Goal: Navigation & Orientation: Find specific page/section

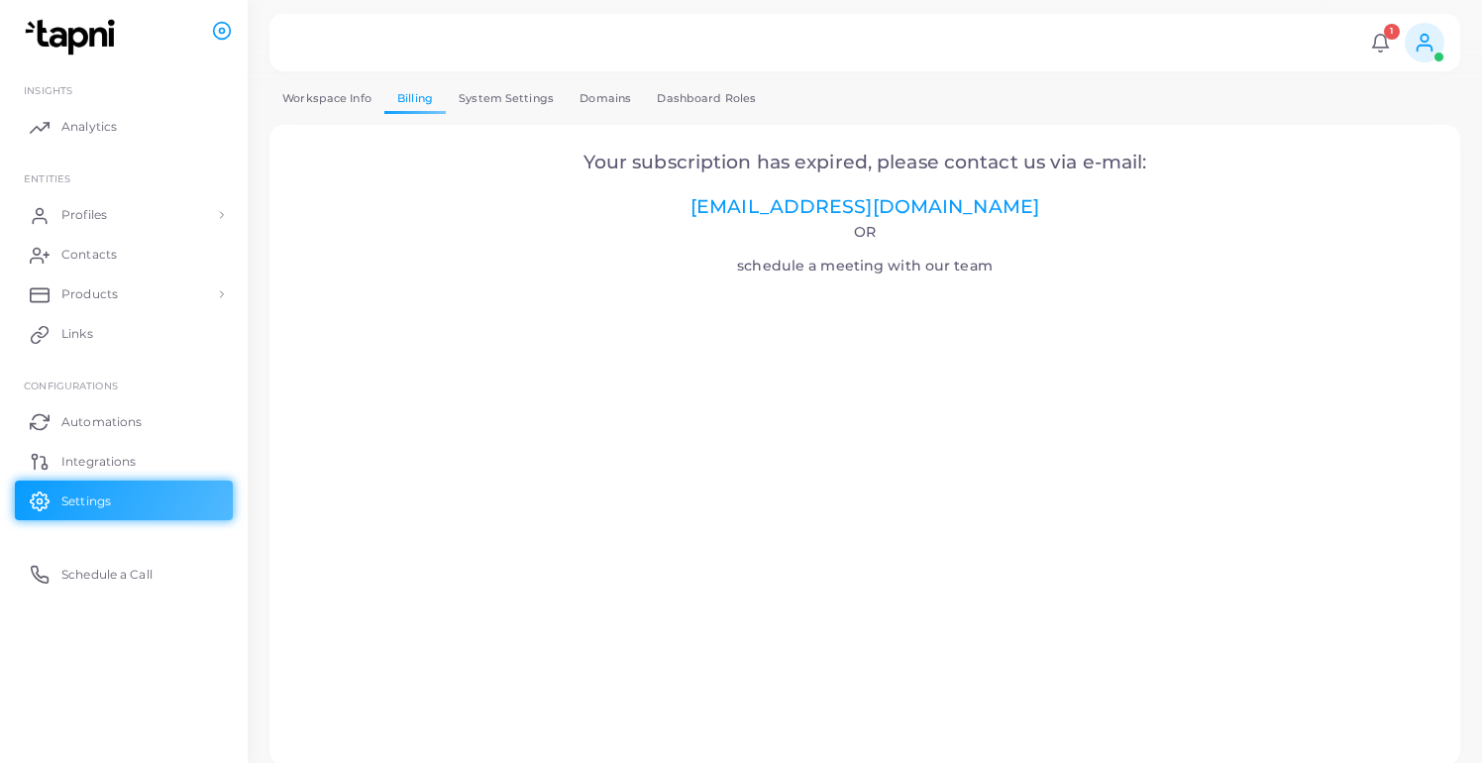
click at [1426, 68] on div "1 Notifications 1 New Test ABC Nadam se da i ovo sada radi Tapni a year ago Mar…" at bounding box center [864, 42] width 1190 height 57
click at [1426, 51] on icon at bounding box center [1424, 43] width 22 height 22
click at [117, 212] on link "Profiles" at bounding box center [124, 215] width 218 height 40
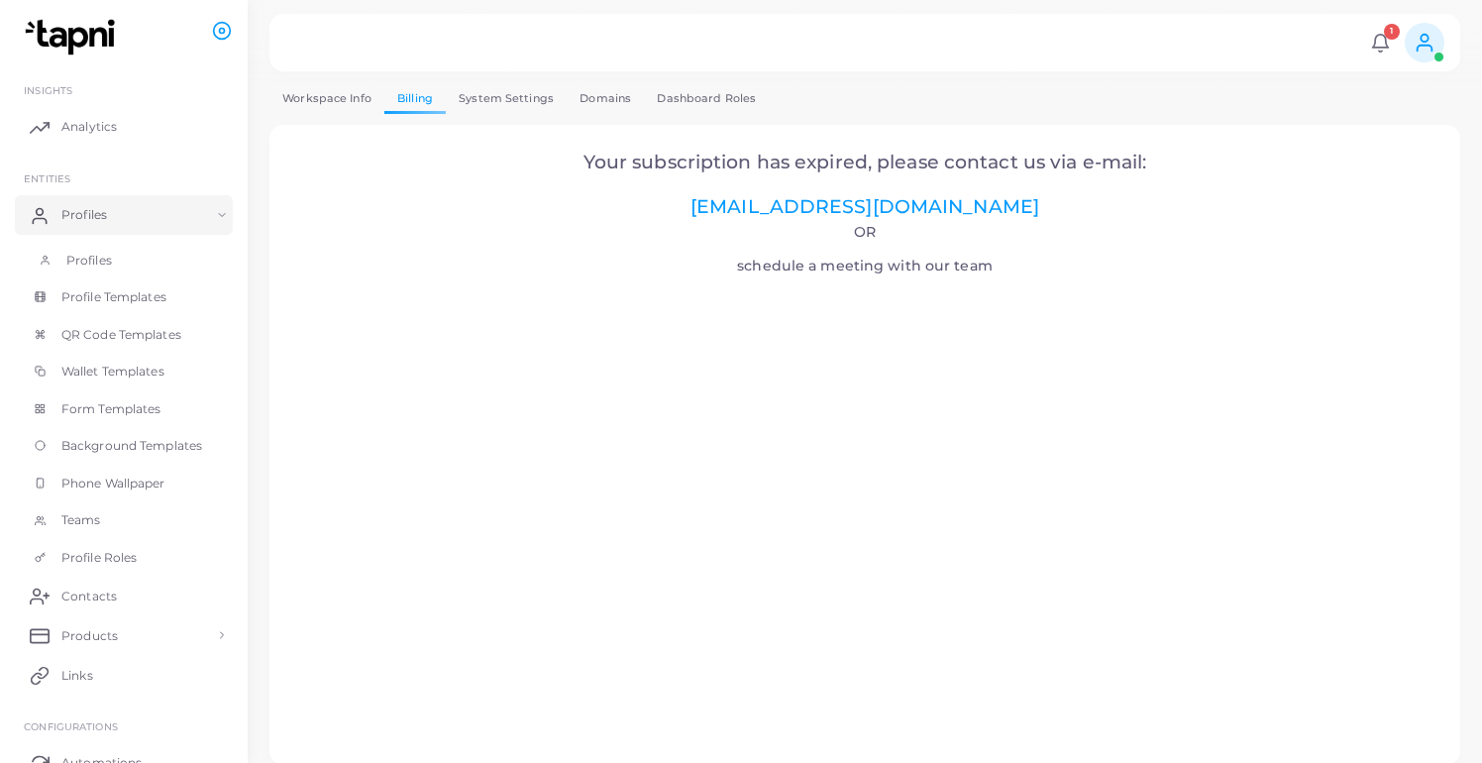
click at [128, 252] on link "Profiles" at bounding box center [124, 261] width 218 height 38
click at [136, 252] on link "Profiles" at bounding box center [124, 261] width 218 height 38
click at [136, 290] on span "Profile Templates" at bounding box center [118, 297] width 105 height 18
click at [670, 107] on link "Dashboard Roles" at bounding box center [706, 98] width 125 height 29
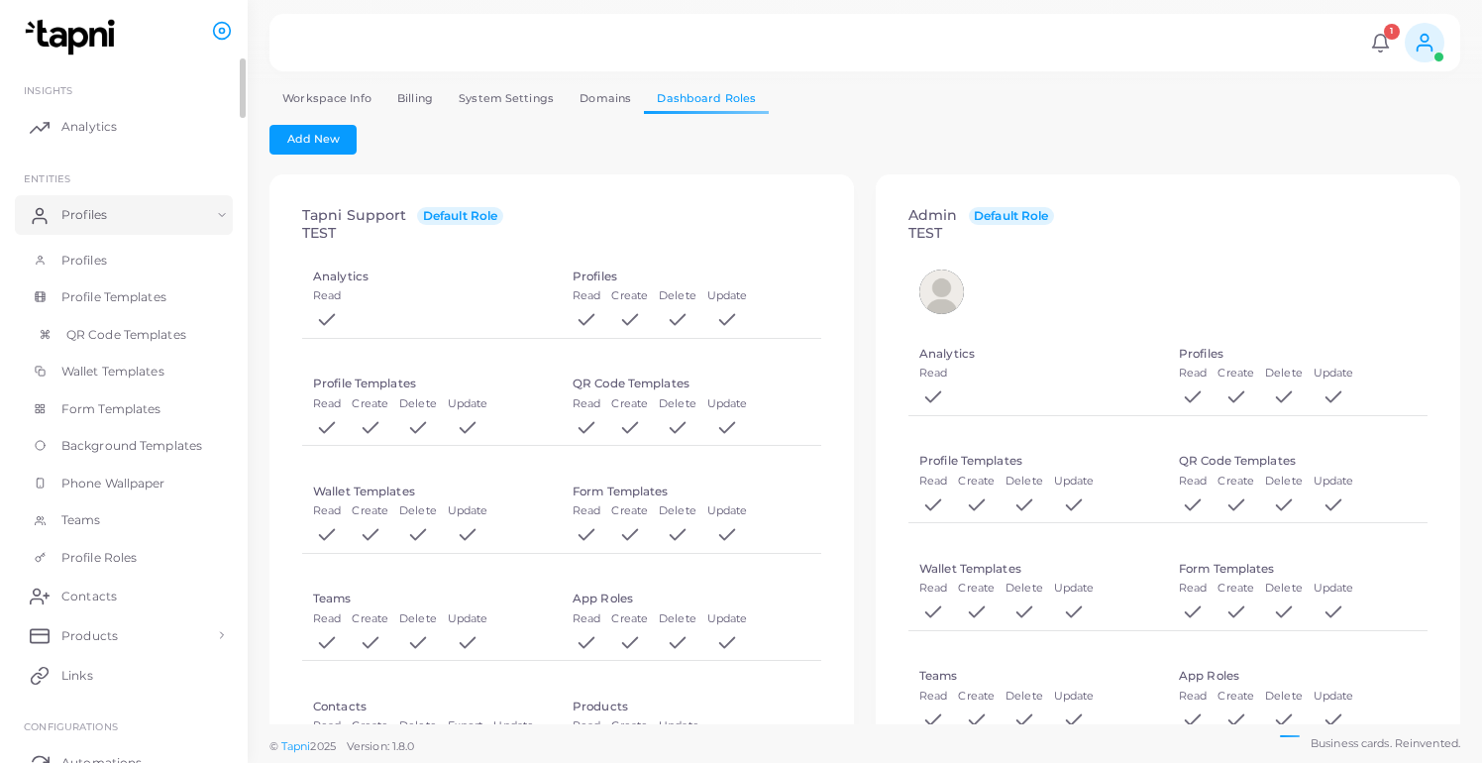
click at [99, 327] on span "QR Code Templates" at bounding box center [126, 335] width 120 height 18
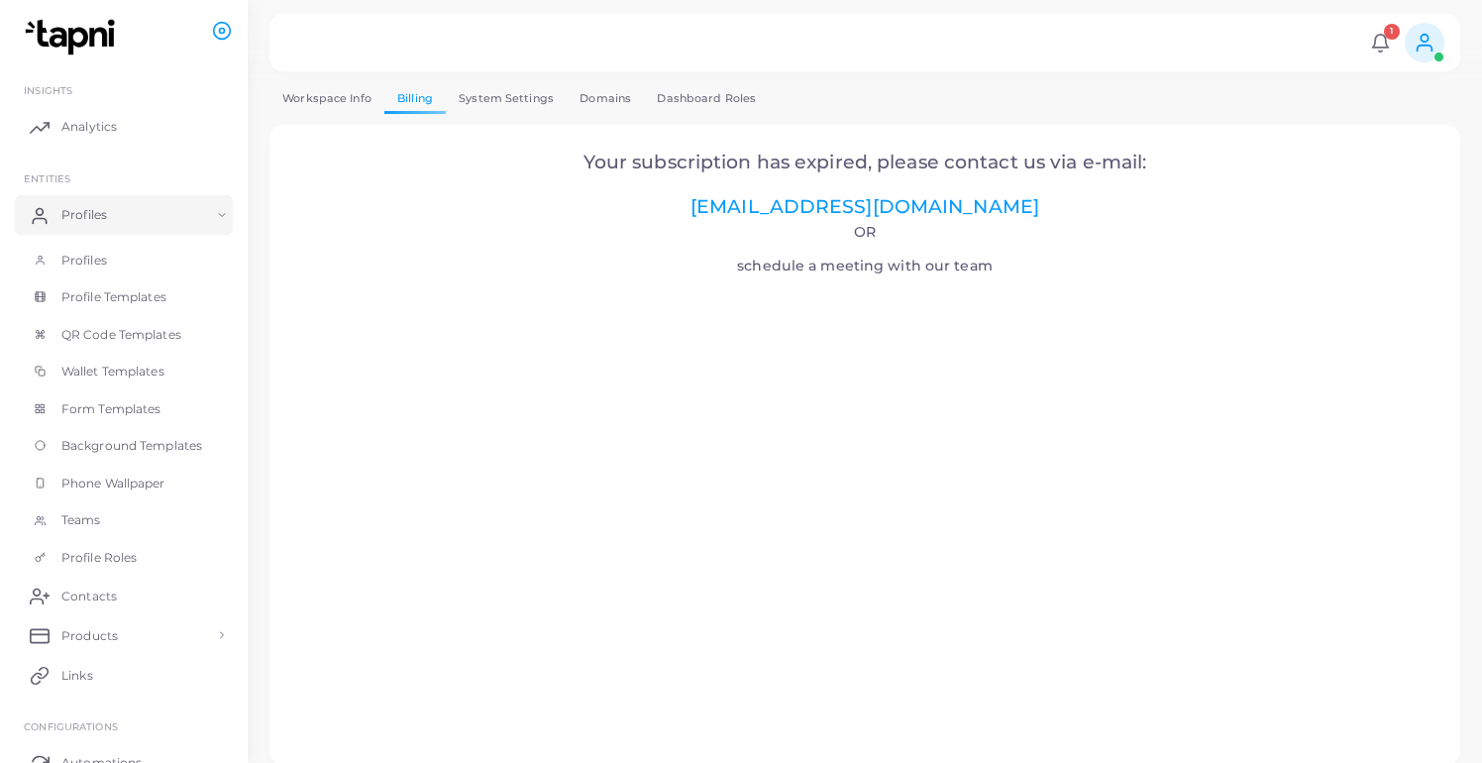
click at [1415, 50] on icon at bounding box center [1424, 43] width 22 height 22
click at [1391, 177] on link "Logout" at bounding box center [1366, 165] width 161 height 31
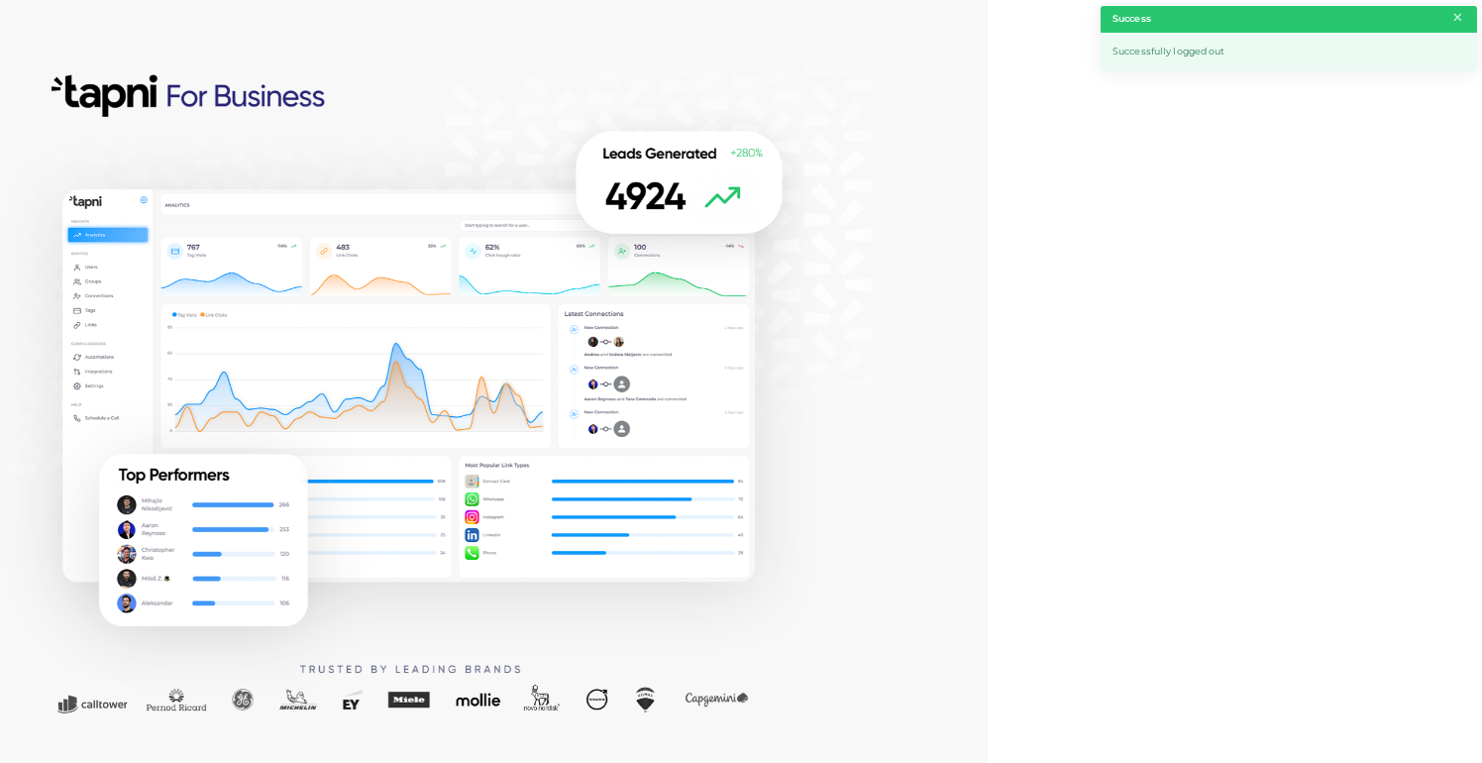
click at [1463, 21] on button "×" at bounding box center [1457, 18] width 13 height 22
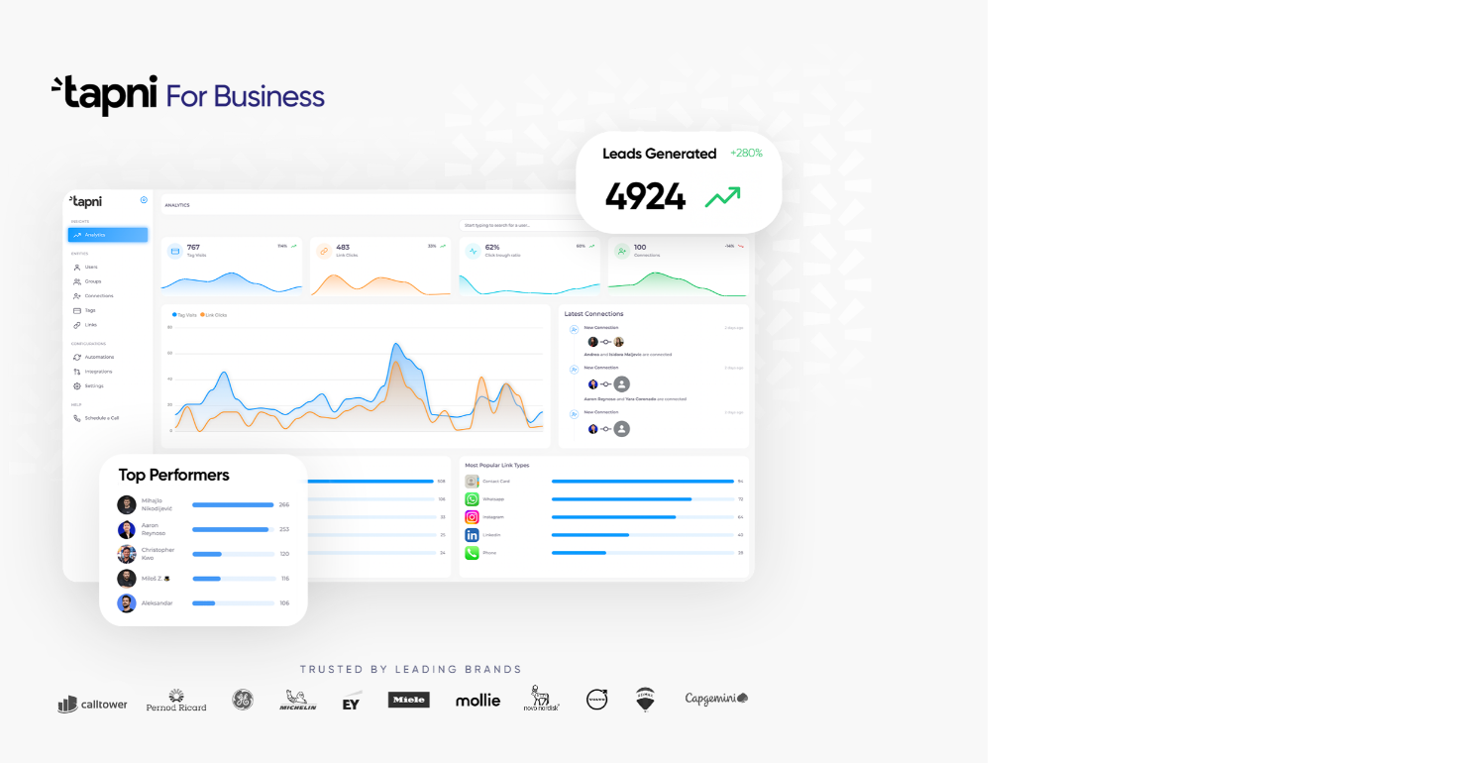
click at [933, 178] on div at bounding box center [493, 381] width 987 height 763
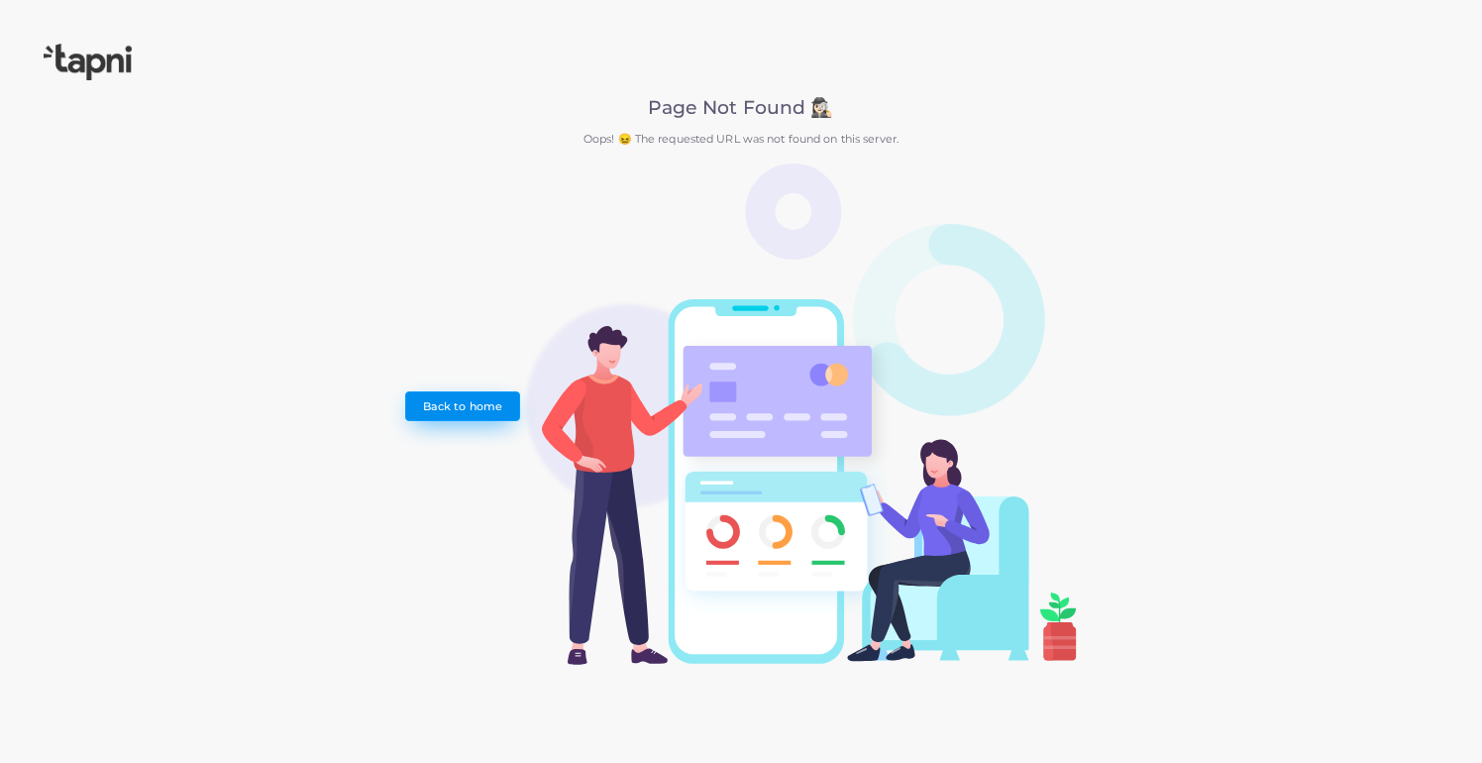
click at [492, 399] on link "Back to home" at bounding box center [462, 406] width 114 height 30
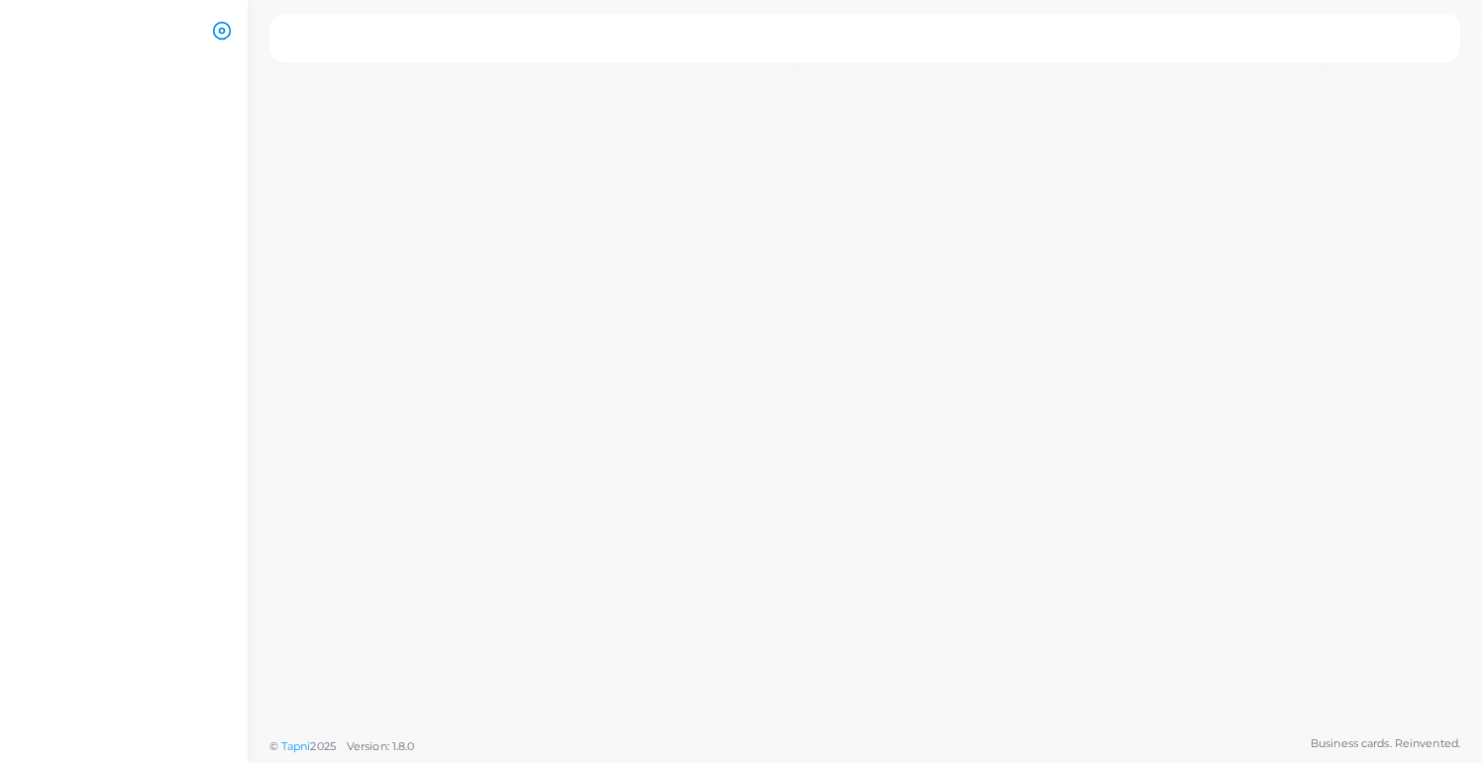
click at [223, 31] on icon at bounding box center [222, 31] width 20 height 20
click at [224, 37] on icon at bounding box center [222, 31] width 20 height 20
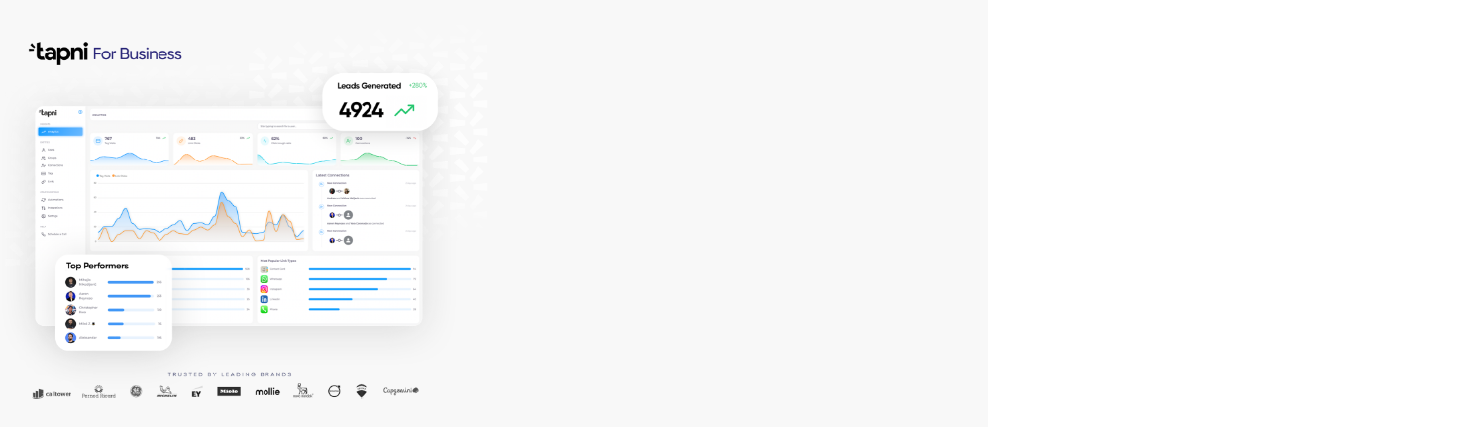
click at [901, 243] on div at bounding box center [493, 213] width 987 height 427
